Goal: Information Seeking & Learning: Compare options

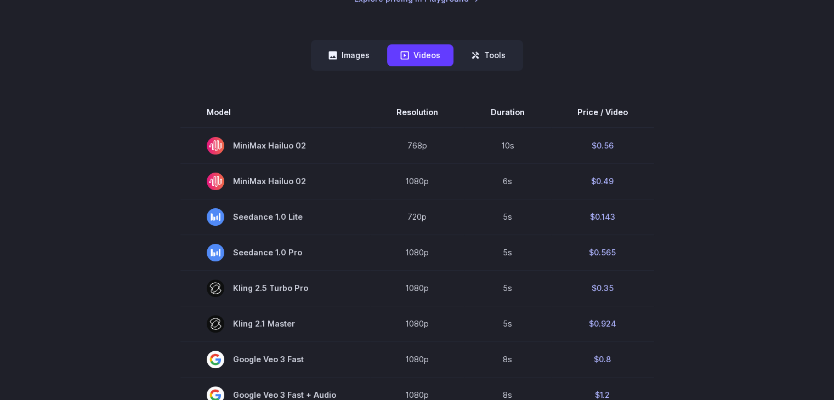
scroll to position [219, 0]
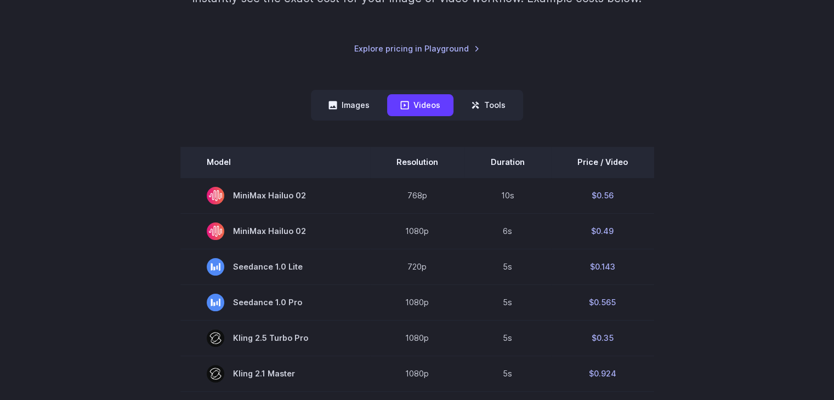
click at [416, 164] on th "Resolution" at bounding box center [417, 162] width 94 height 31
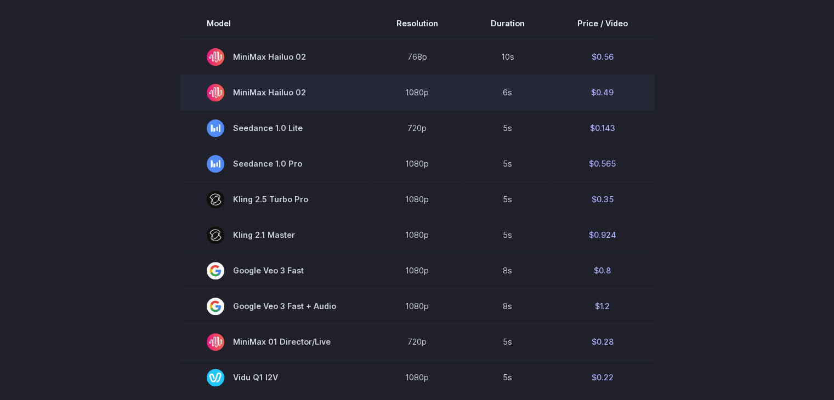
scroll to position [351, 0]
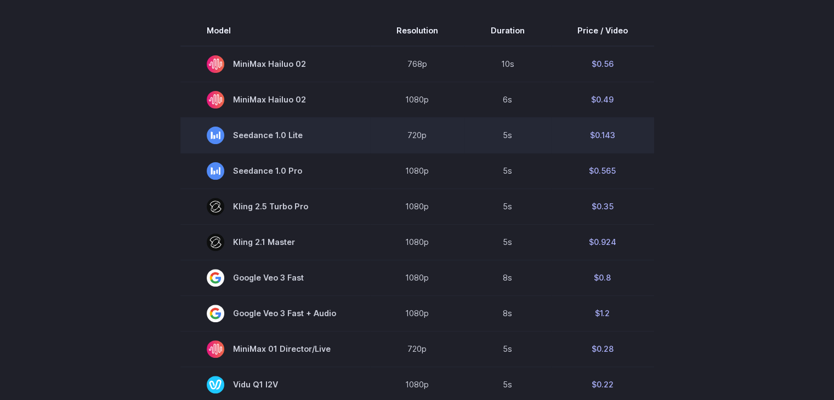
click at [263, 137] on span "Seedance 1.0 Lite" at bounding box center [275, 136] width 137 height 18
click at [594, 136] on td "$0.143" at bounding box center [602, 135] width 103 height 36
click at [529, 139] on td "5s" at bounding box center [507, 135] width 87 height 36
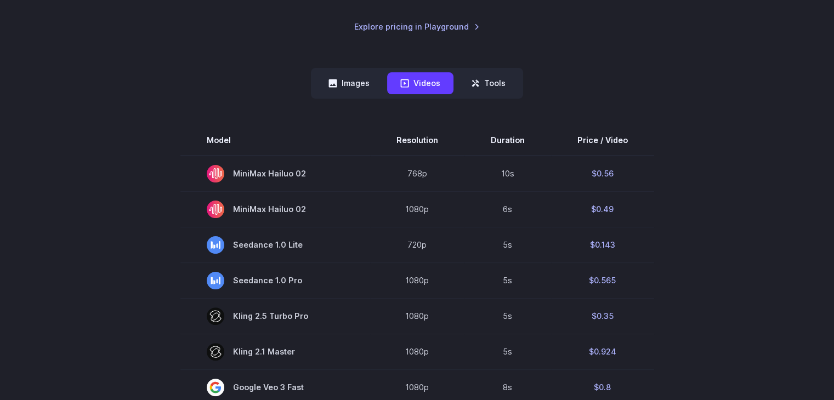
scroll to position [263, 0]
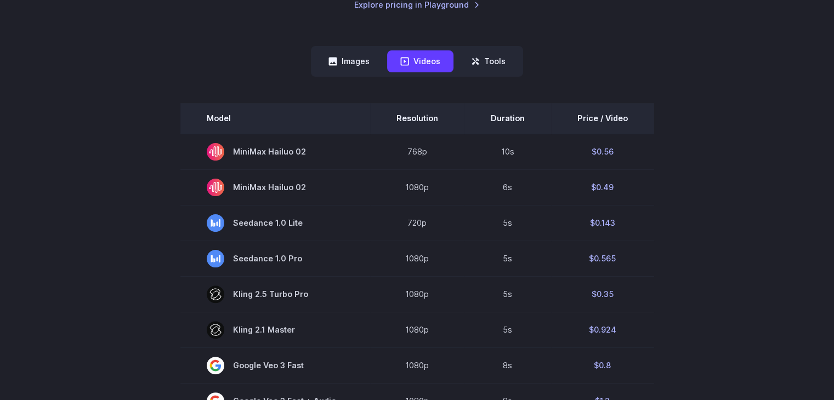
click at [595, 115] on th "Price / Video" at bounding box center [602, 118] width 103 height 31
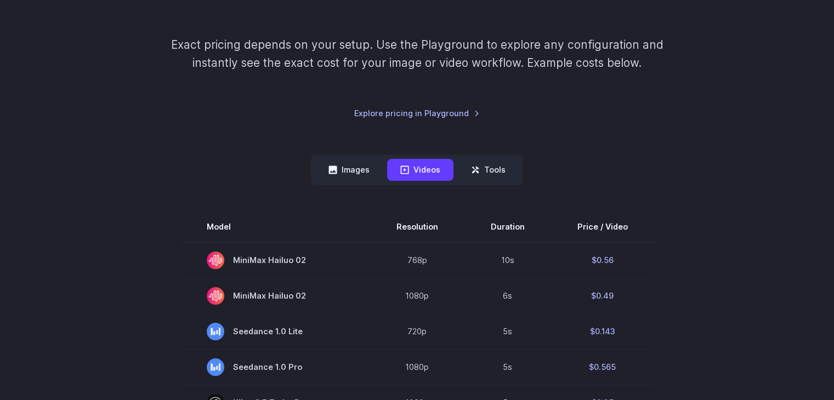
scroll to position [154, 0]
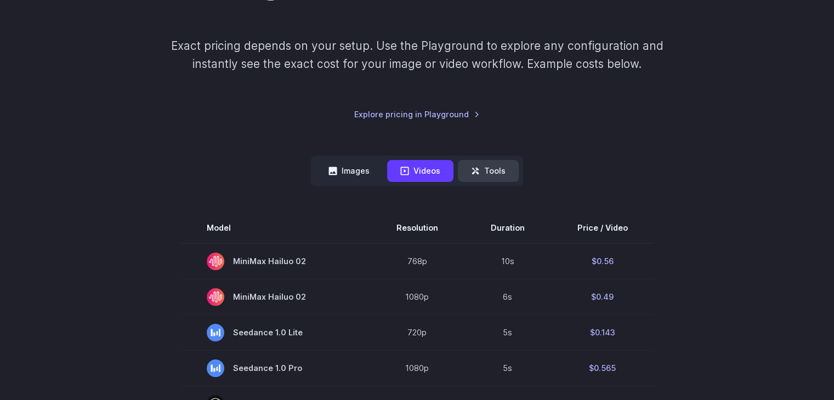
click at [487, 172] on button "Tools" at bounding box center [488, 170] width 61 height 21
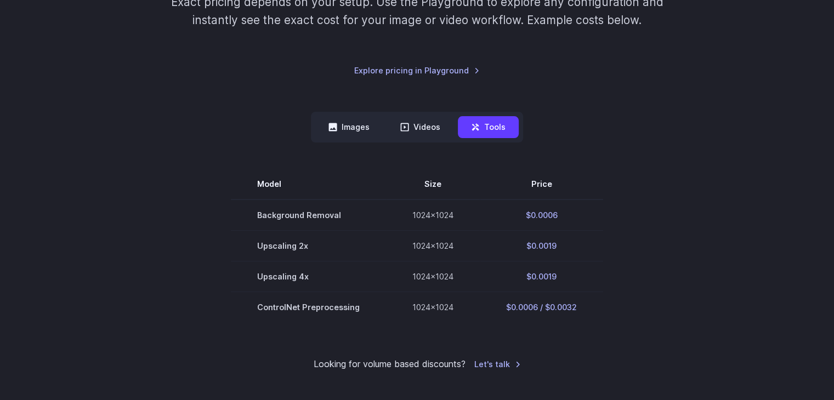
scroll to position [219, 0]
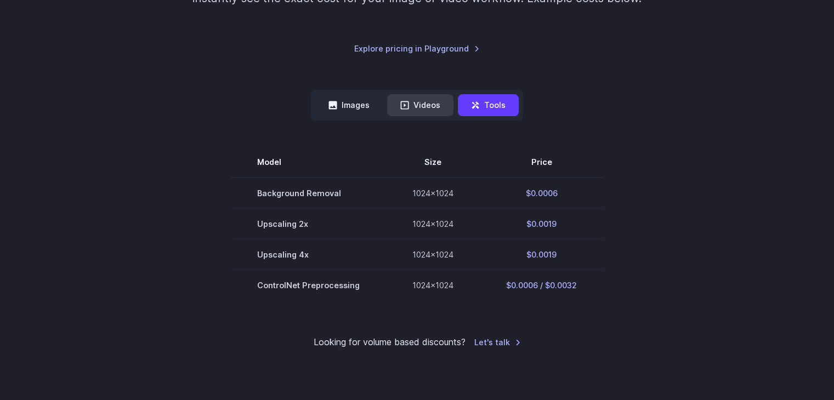
click at [417, 107] on button "Videos" at bounding box center [420, 104] width 66 height 21
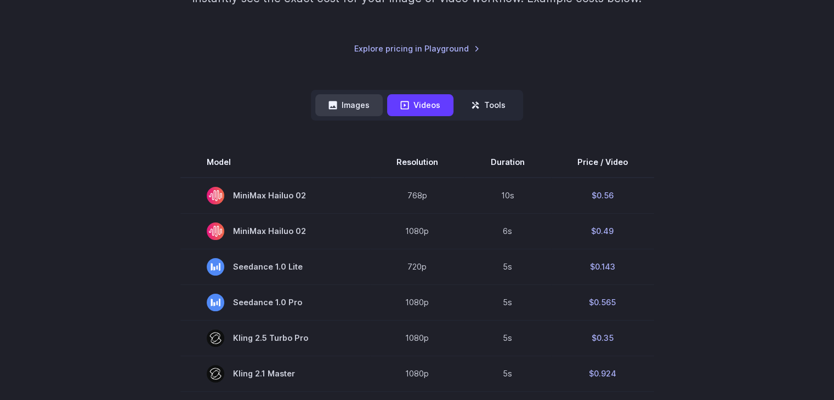
click at [340, 106] on button "Images" at bounding box center [348, 104] width 67 height 21
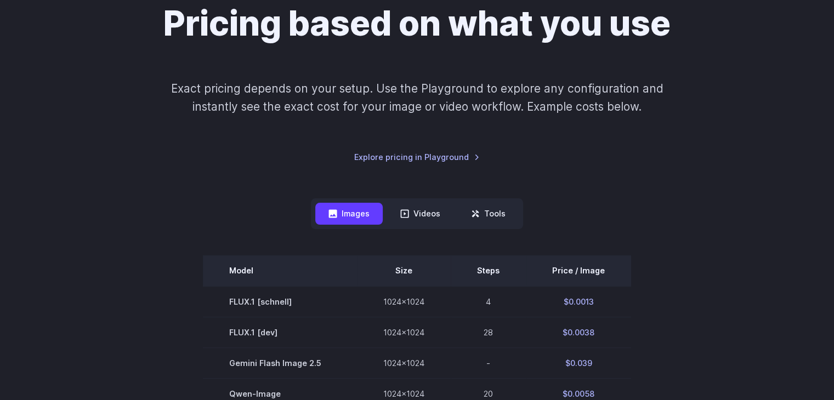
scroll to position [110, 0]
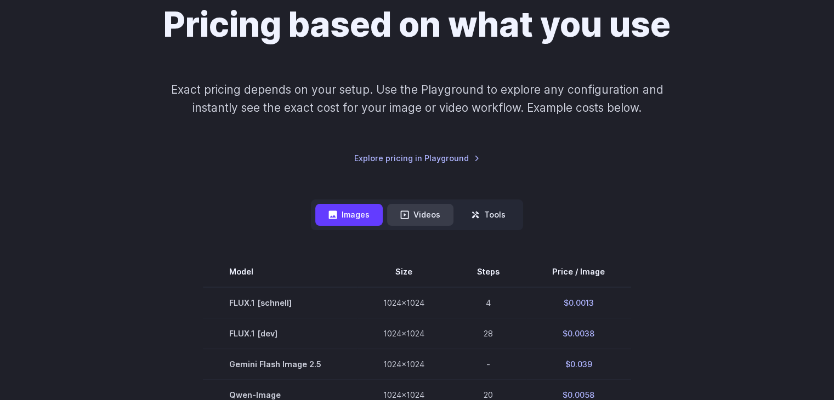
click at [418, 211] on button "Videos" at bounding box center [420, 214] width 66 height 21
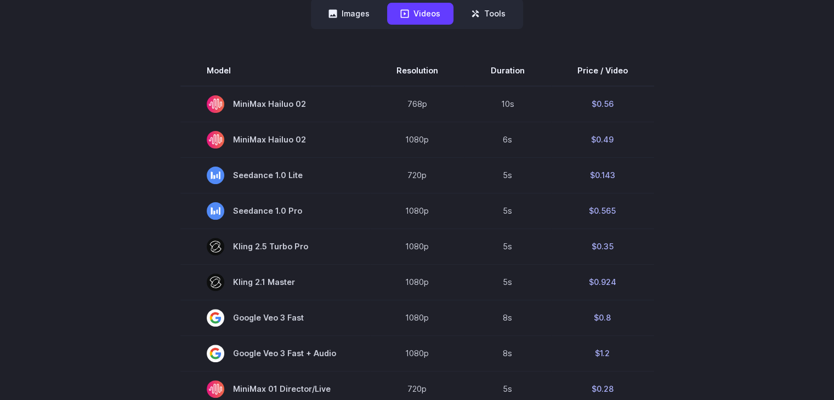
scroll to position [285, 0]
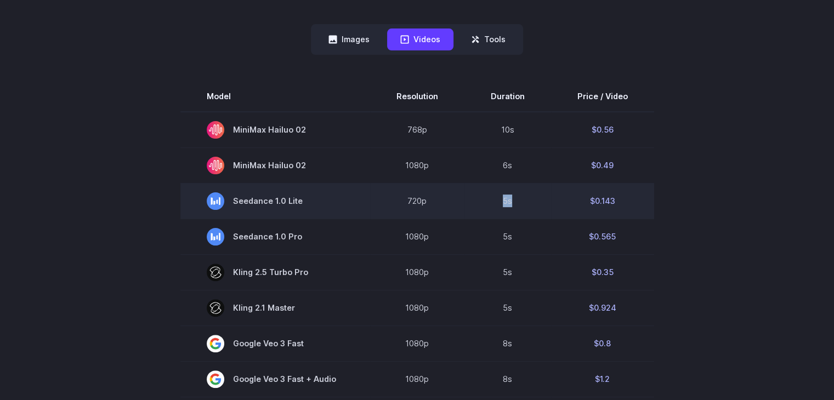
drag, startPoint x: 472, startPoint y: 198, endPoint x: 524, endPoint y: 206, distance: 52.6
click at [524, 206] on td "5s" at bounding box center [507, 201] width 87 height 36
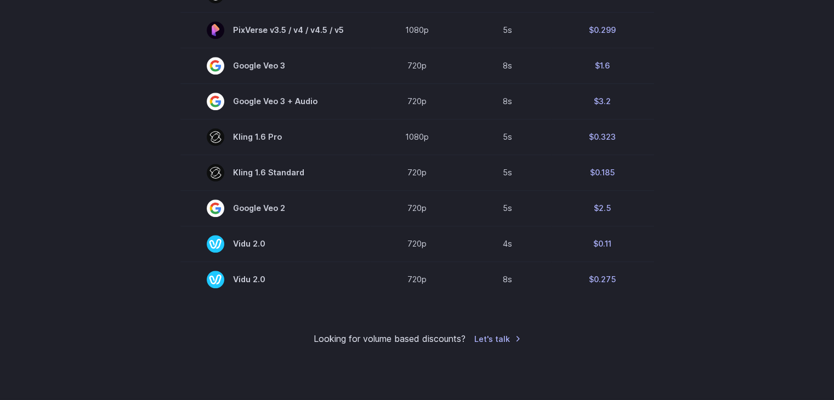
scroll to position [855, 0]
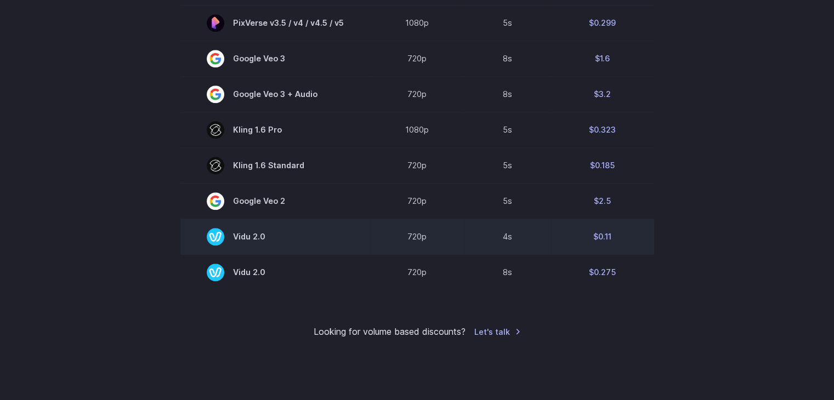
click at [246, 242] on span "Vidu 2.0" at bounding box center [275, 237] width 137 height 18
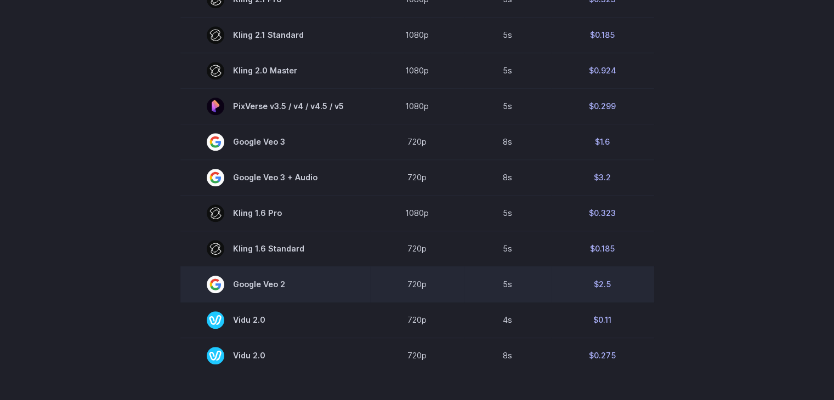
scroll to position [746, 0]
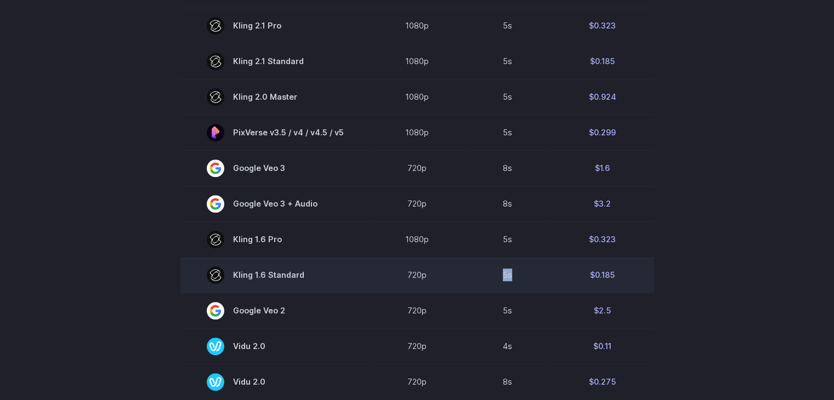
drag, startPoint x: 473, startPoint y: 277, endPoint x: 537, endPoint y: 283, distance: 64.4
click at [537, 283] on td "5s" at bounding box center [507, 275] width 87 height 36
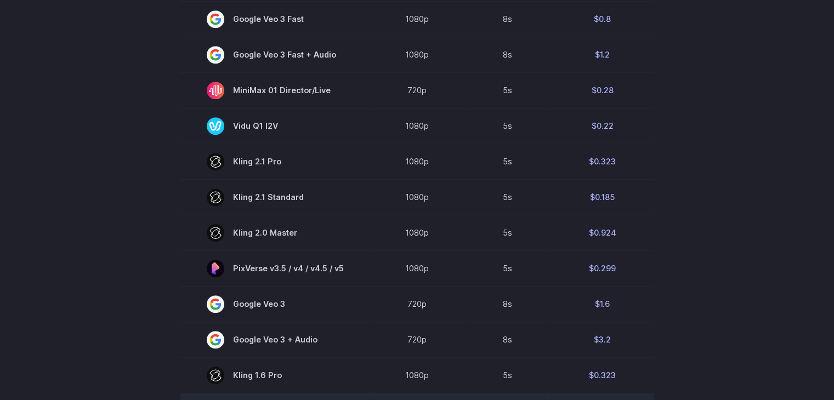
scroll to position [570, 0]
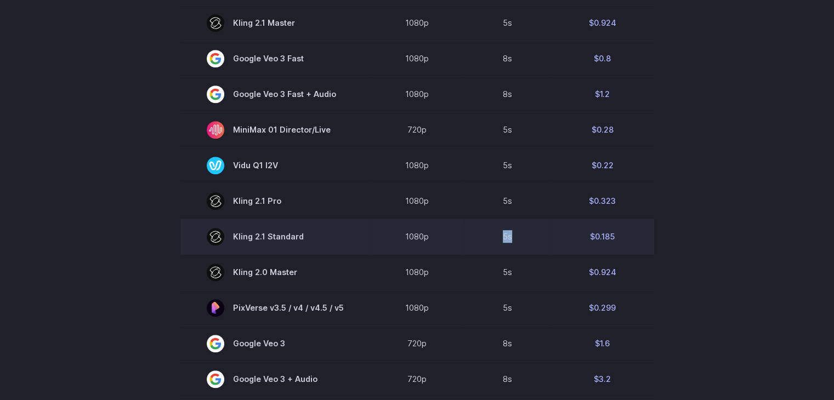
drag, startPoint x: 487, startPoint y: 236, endPoint x: 516, endPoint y: 236, distance: 29.1
click at [516, 236] on td "5s" at bounding box center [507, 237] width 87 height 36
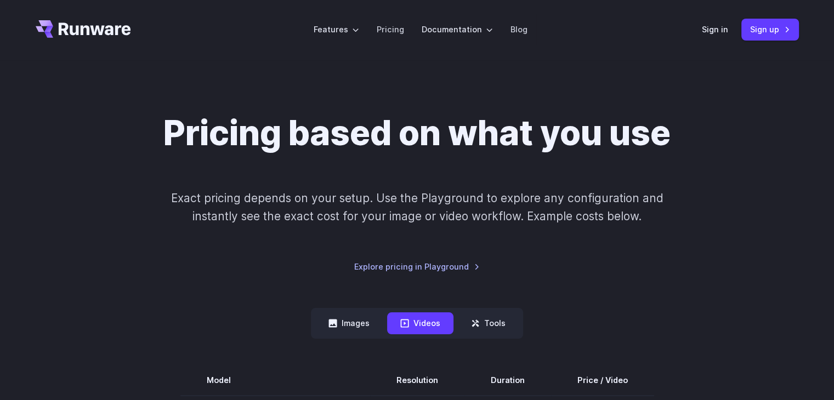
scroll to position [0, 0]
